Goal: Obtain resource: Download file/media

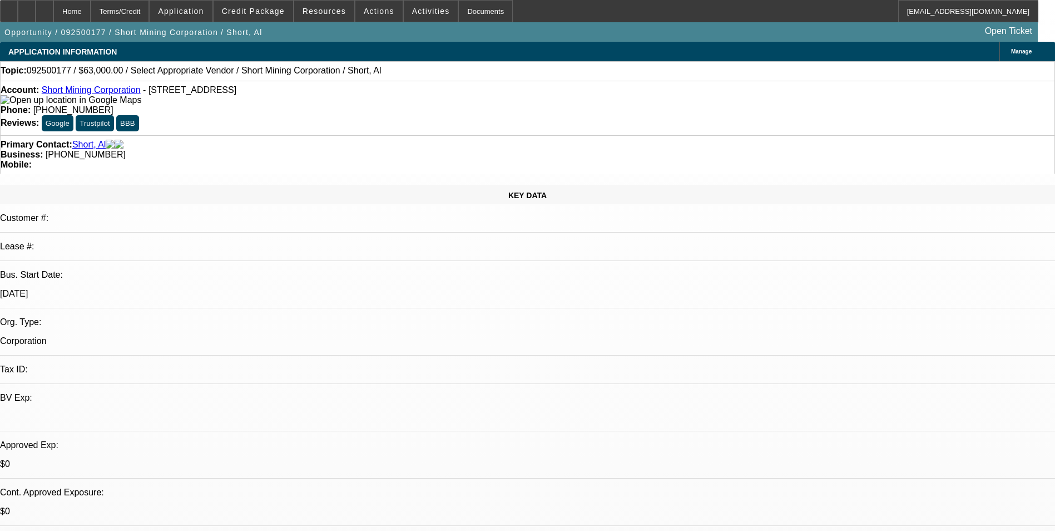
select select "0"
select select "2"
select select "0.1"
select select "4"
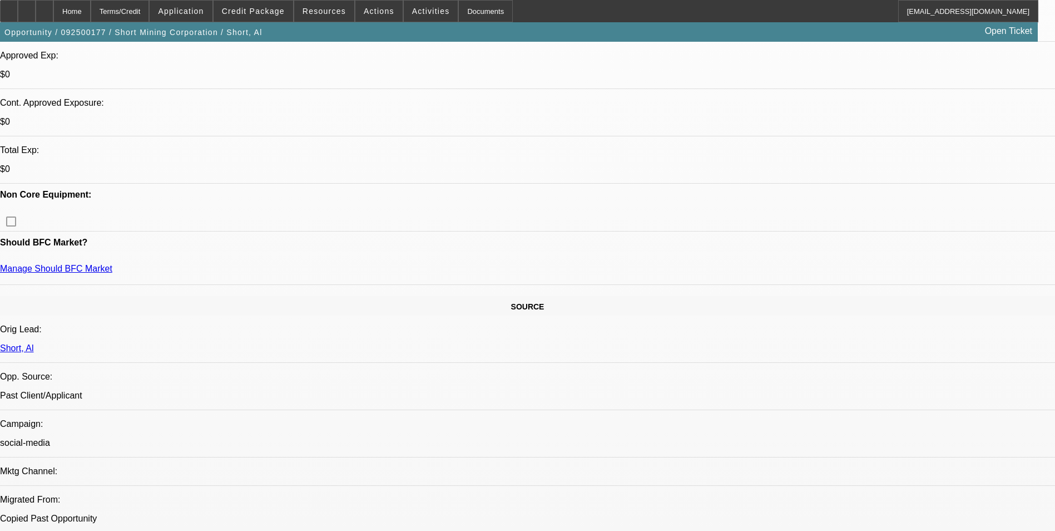
scroll to position [334, 0]
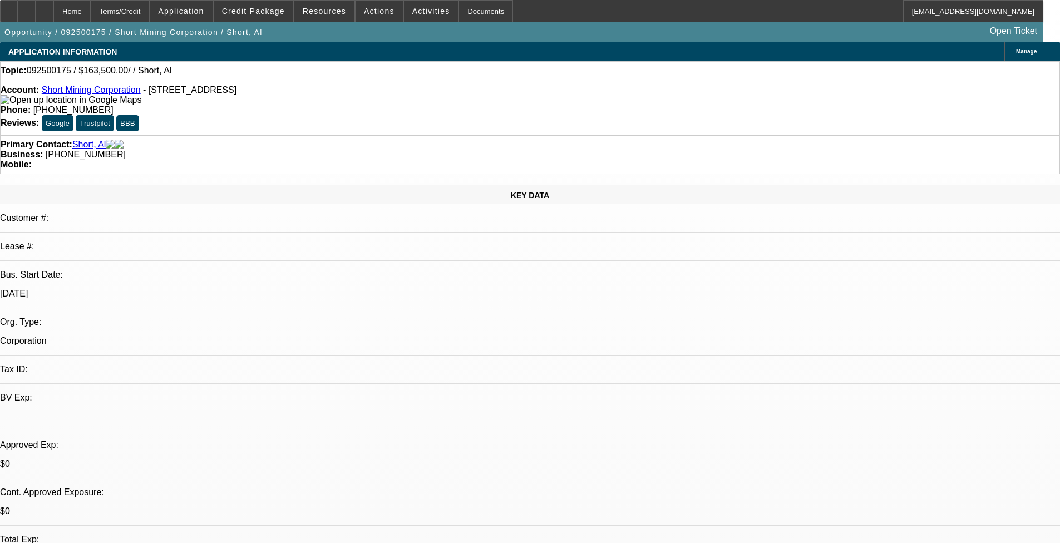
select select "0"
select select "2"
select select "0.1"
select select "4"
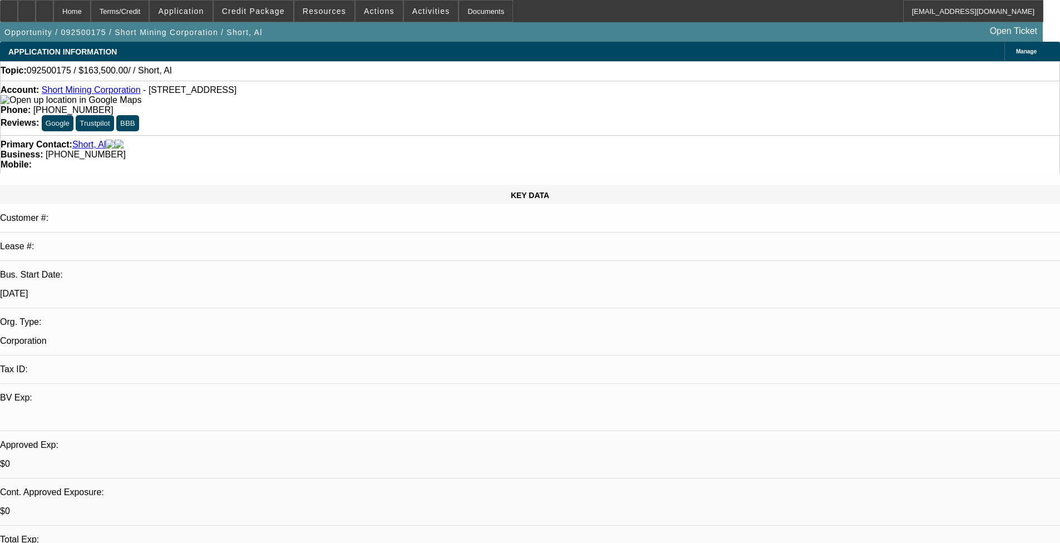
scroll to position [223, 0]
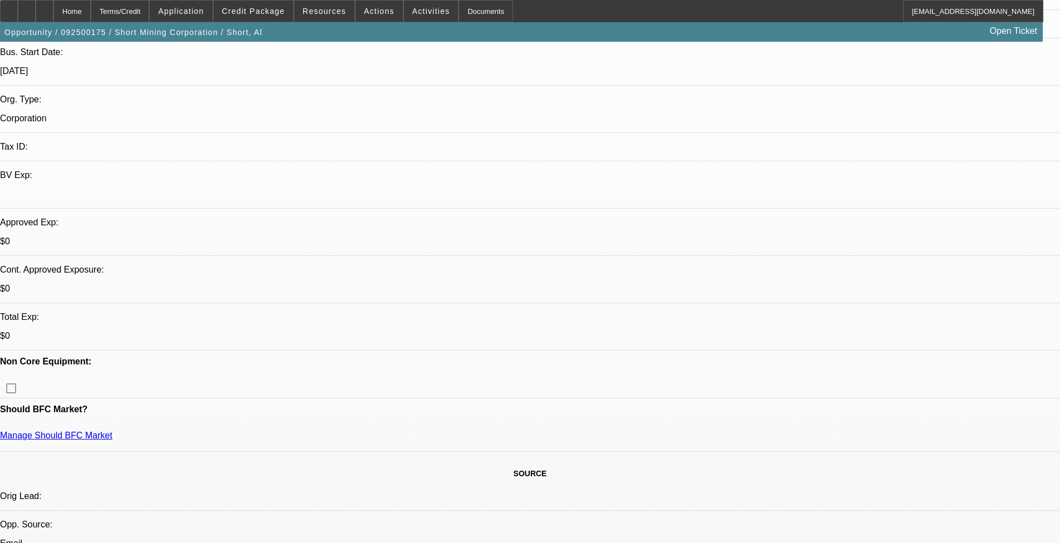
click at [270, 8] on span "Credit Package" at bounding box center [253, 11] width 63 height 9
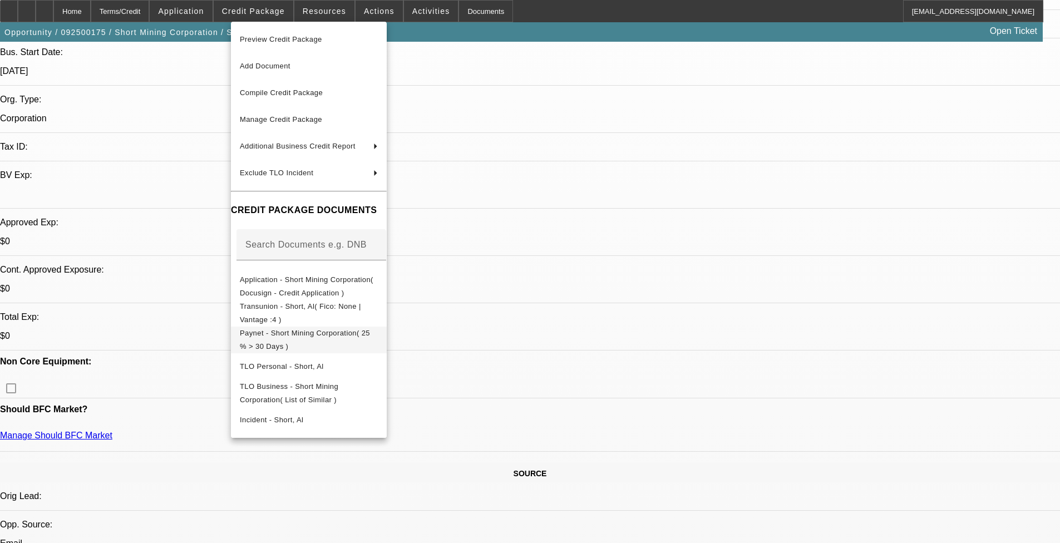
click at [370, 333] on span "Paynet - Short Mining Corporation( 25 % > 30 Days )" at bounding box center [305, 340] width 130 height 22
